Goal: Transaction & Acquisition: Book appointment/travel/reservation

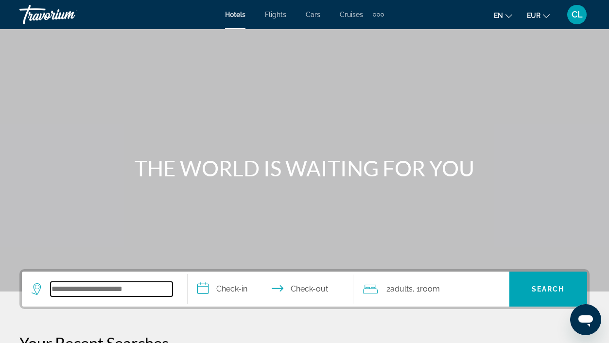
click at [138, 293] on input "Search hotel destination" at bounding box center [112, 289] width 122 height 15
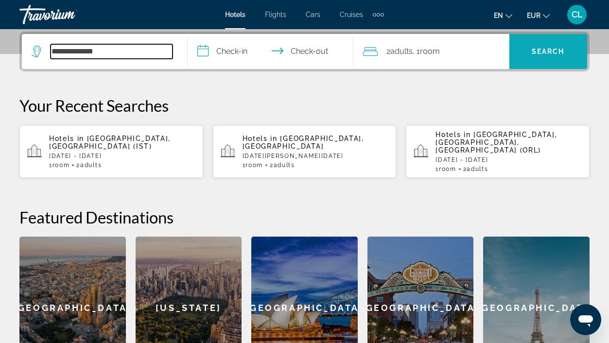
type input "**********"
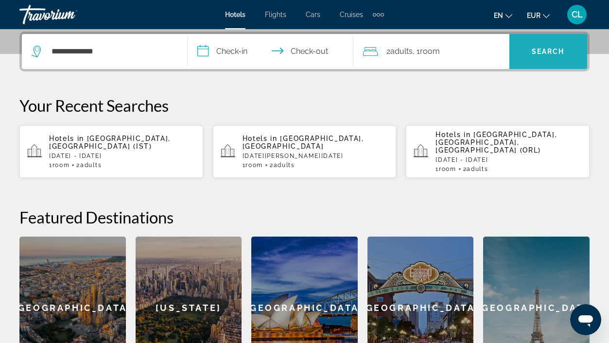
click at [553, 45] on span "Search" at bounding box center [548, 51] width 78 height 23
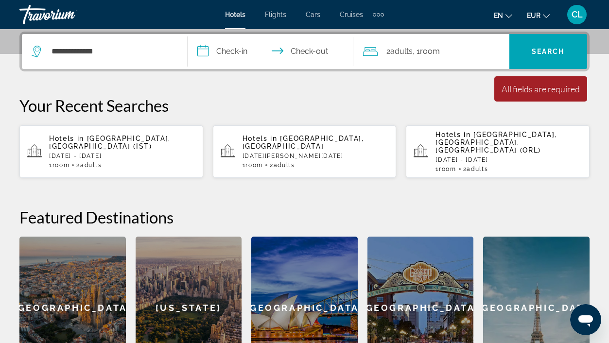
click at [217, 49] on input "**********" at bounding box center [273, 53] width 170 height 38
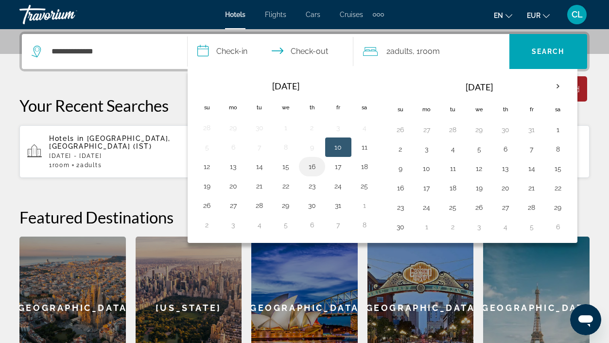
click at [310, 166] on button "16" at bounding box center [312, 167] width 16 height 14
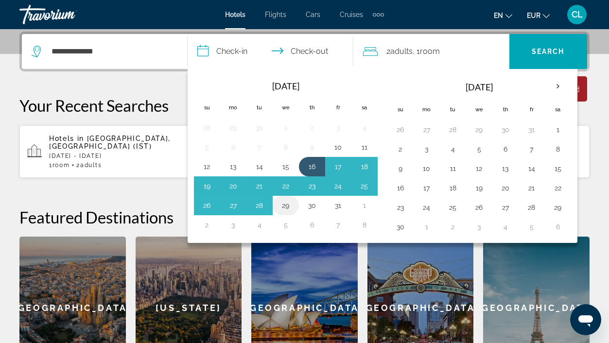
click at [288, 208] on button "29" at bounding box center [286, 206] width 16 height 14
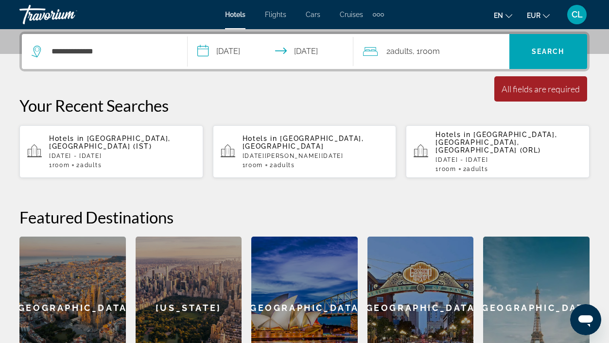
type input "**********"
click at [528, 98] on div "Minimum length of stay is 1 day All fields are required Children ages are requi…" at bounding box center [540, 88] width 93 height 25
click at [528, 95] on div "Minimum length of stay is 1 day All fields are required Children ages are requi…" at bounding box center [540, 88] width 93 height 25
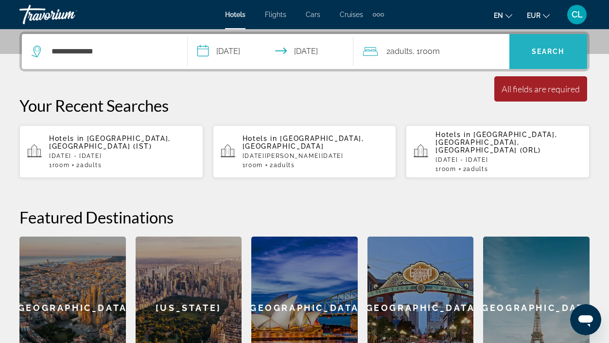
click at [544, 43] on span "Search" at bounding box center [548, 51] width 78 height 23
click at [543, 51] on span "Search" at bounding box center [548, 52] width 33 height 8
click at [542, 51] on span "Search" at bounding box center [548, 52] width 33 height 8
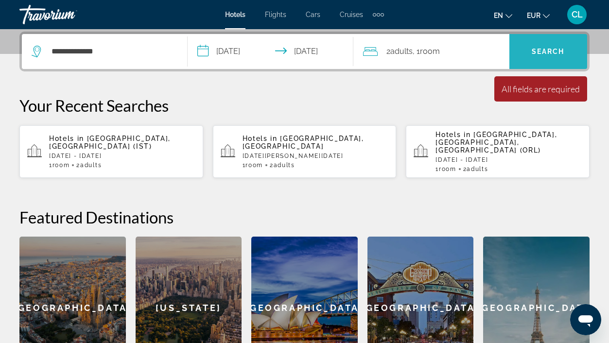
click at [542, 51] on span "Search" at bounding box center [548, 52] width 33 height 8
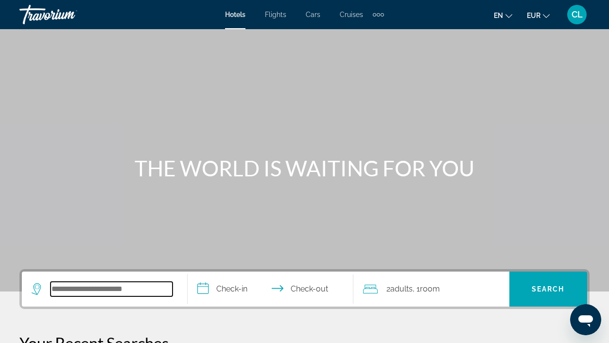
click at [96, 284] on input "Search hotel destination" at bounding box center [112, 289] width 122 height 15
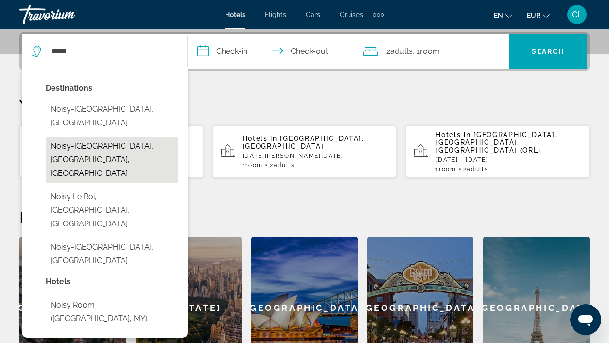
click at [118, 137] on button "Noisy-[GEOGRAPHIC_DATA], [GEOGRAPHIC_DATA], [GEOGRAPHIC_DATA]" at bounding box center [112, 160] width 132 height 46
type input "**********"
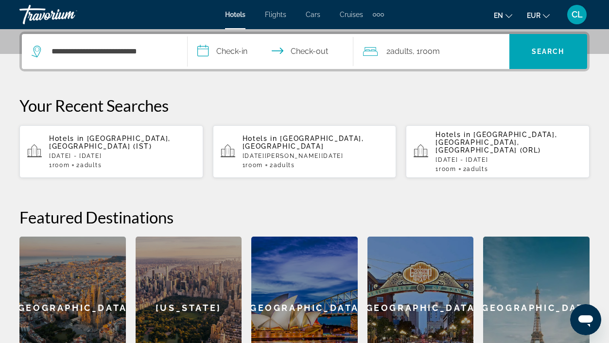
click at [224, 54] on input "**********" at bounding box center [273, 53] width 170 height 38
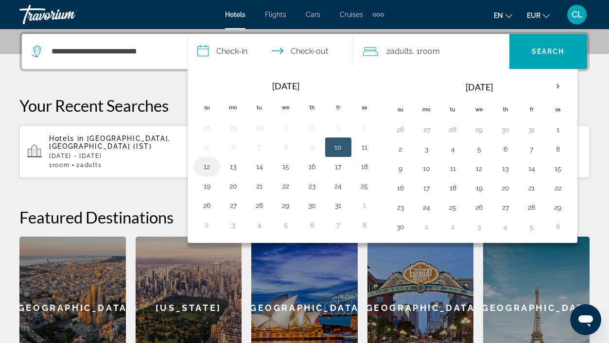
click at [209, 166] on button "12" at bounding box center [207, 167] width 16 height 14
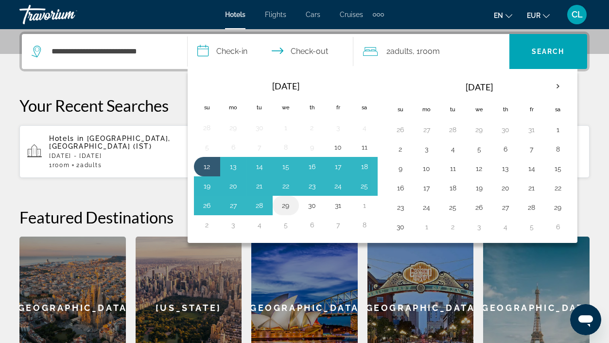
click at [286, 204] on button "29" at bounding box center [286, 206] width 16 height 14
type input "**********"
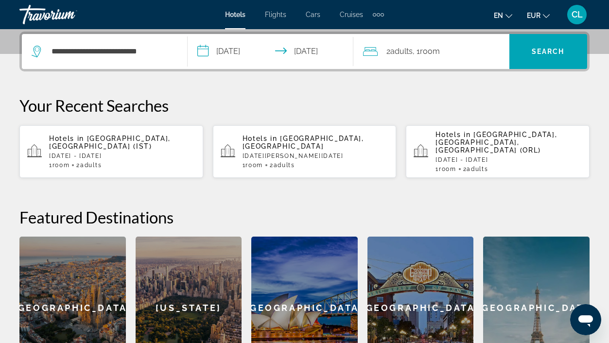
click at [446, 53] on div "2 Adult Adults , 1 Room rooms" at bounding box center [436, 52] width 146 height 14
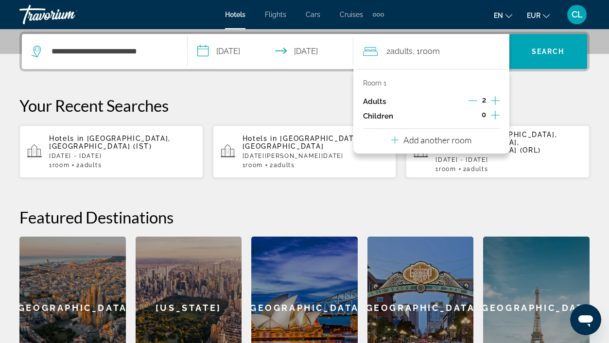
click at [411, 142] on p "Add another room" at bounding box center [437, 140] width 68 height 11
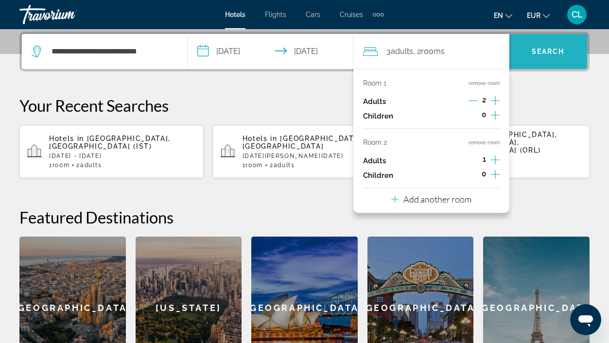
click at [535, 52] on span "Search" at bounding box center [548, 52] width 33 height 8
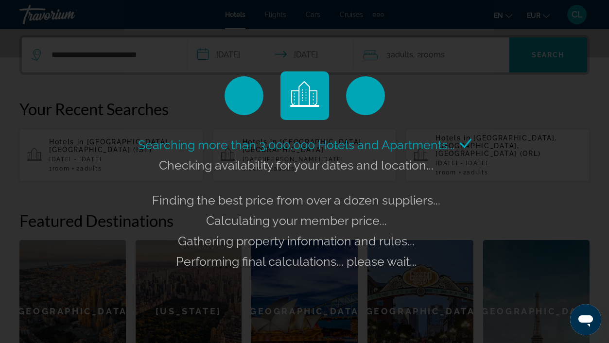
scroll to position [231, 0]
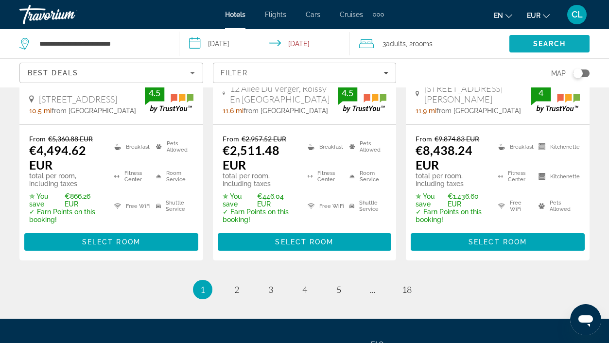
scroll to position [1580, 0]
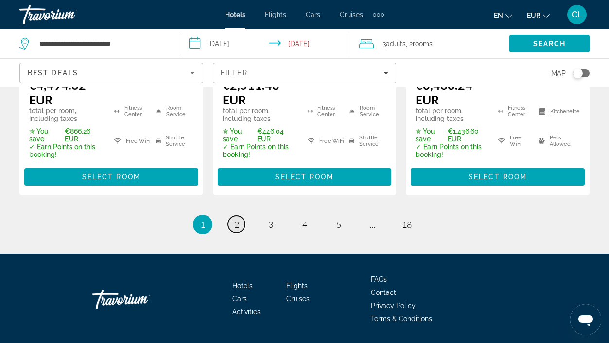
click at [242, 216] on link "page 2" at bounding box center [236, 224] width 17 height 17
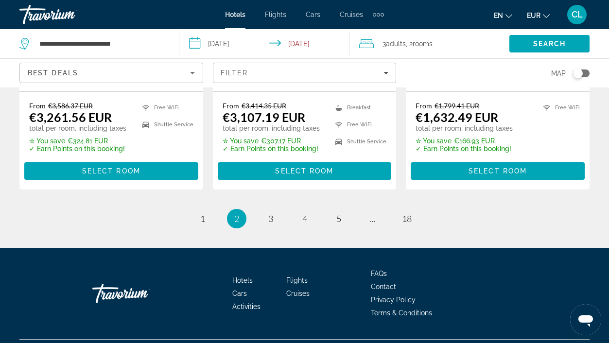
scroll to position [1535, 0]
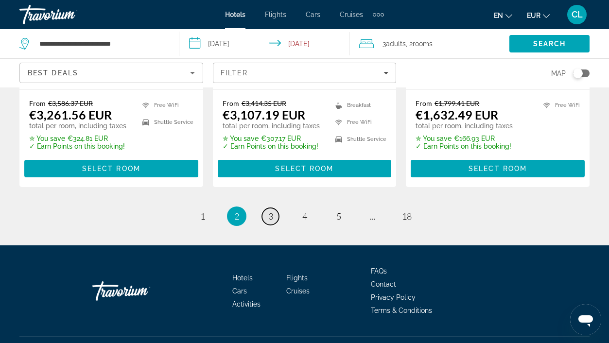
click at [273, 211] on span "3" at bounding box center [270, 216] width 5 height 11
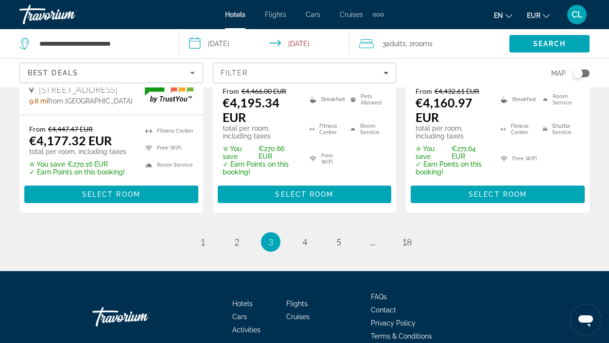
scroll to position [1559, 0]
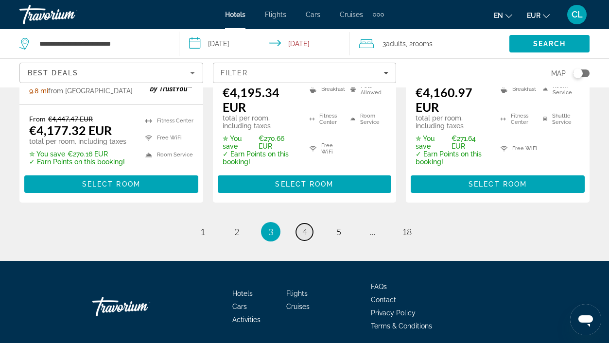
click at [303, 226] on span "4" at bounding box center [304, 231] width 5 height 11
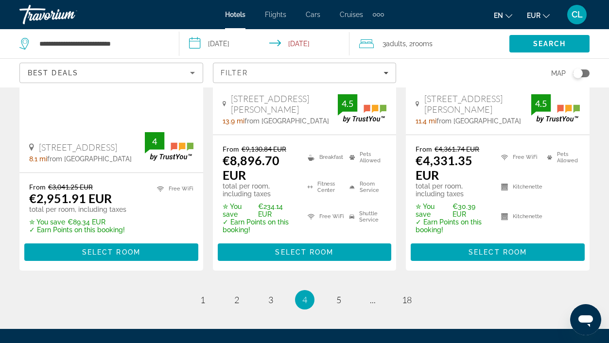
scroll to position [1545, 0]
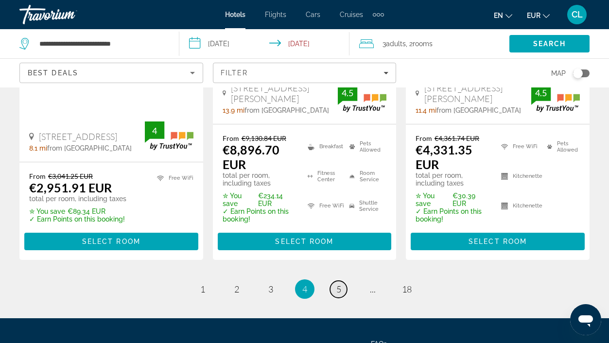
click at [340, 284] on span "5" at bounding box center [338, 289] width 5 height 11
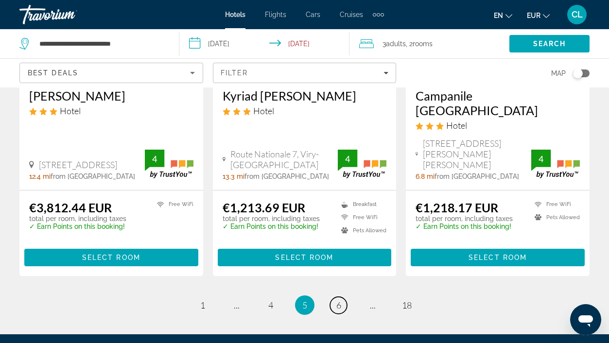
scroll to position [1464, 0]
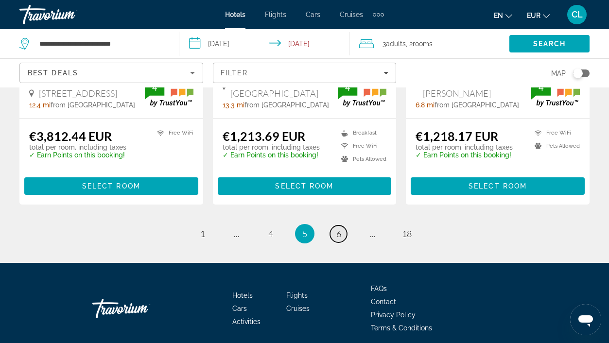
click at [339, 228] on span "6" at bounding box center [338, 233] width 5 height 11
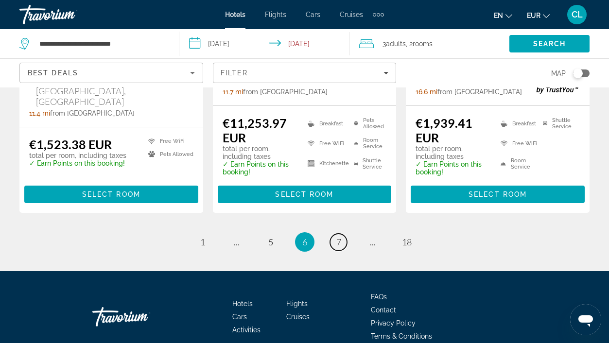
scroll to position [1443, 0]
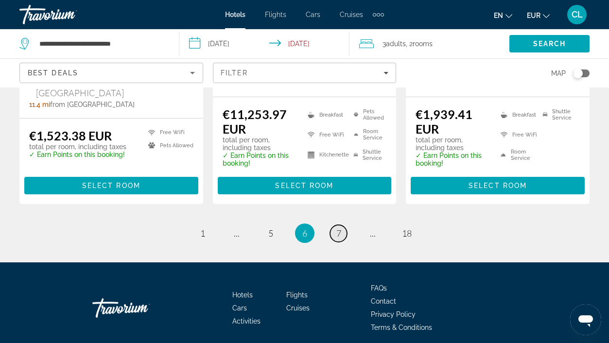
click at [339, 228] on span "7" at bounding box center [338, 233] width 5 height 11
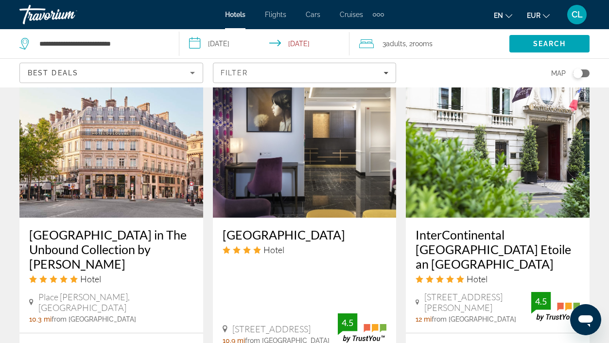
scroll to position [1256, 0]
